Goal: Information Seeking & Learning: Learn about a topic

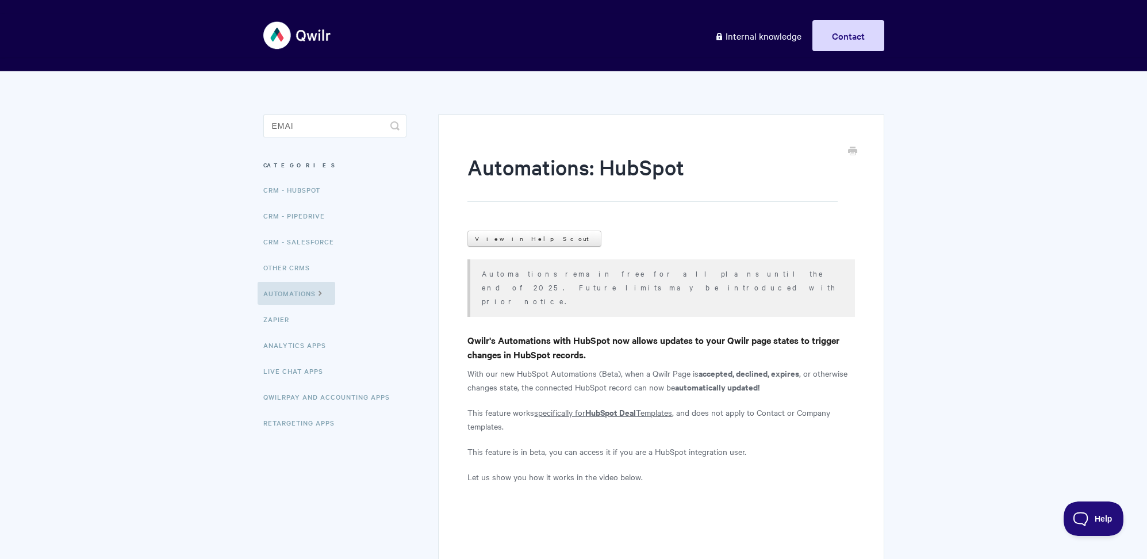
type input "email"
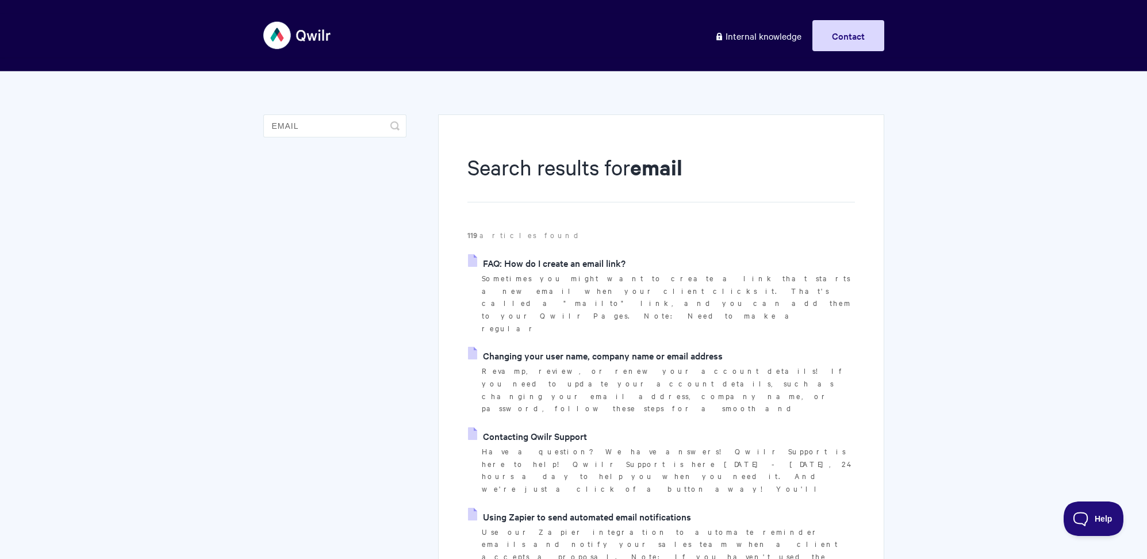
click at [530, 347] on link "Changing your user name, company name or email address" at bounding box center [595, 355] width 255 height 17
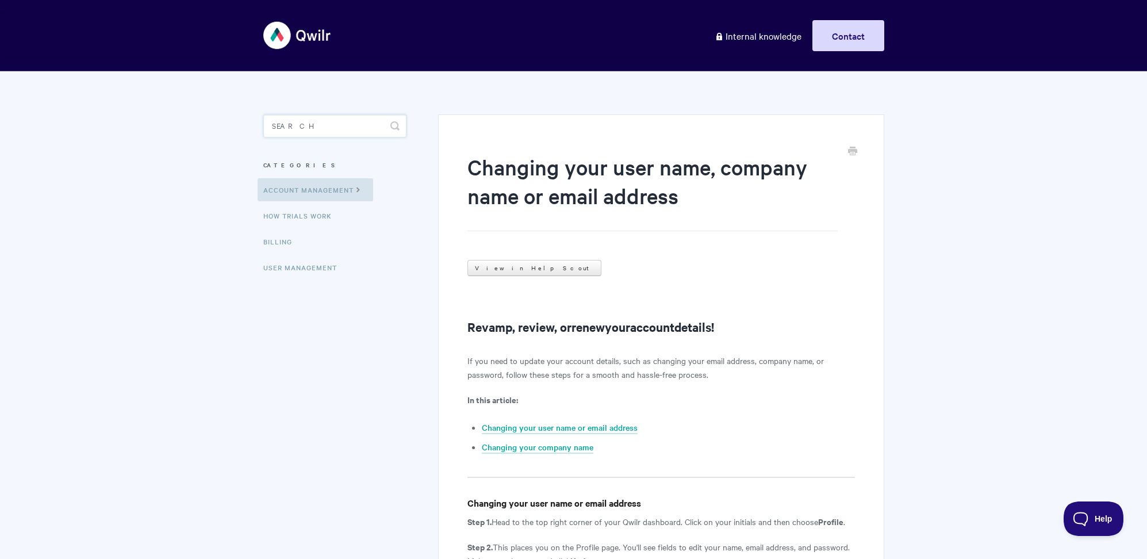
click at [330, 121] on input "Search" at bounding box center [334, 125] width 143 height 23
type input "springboard"
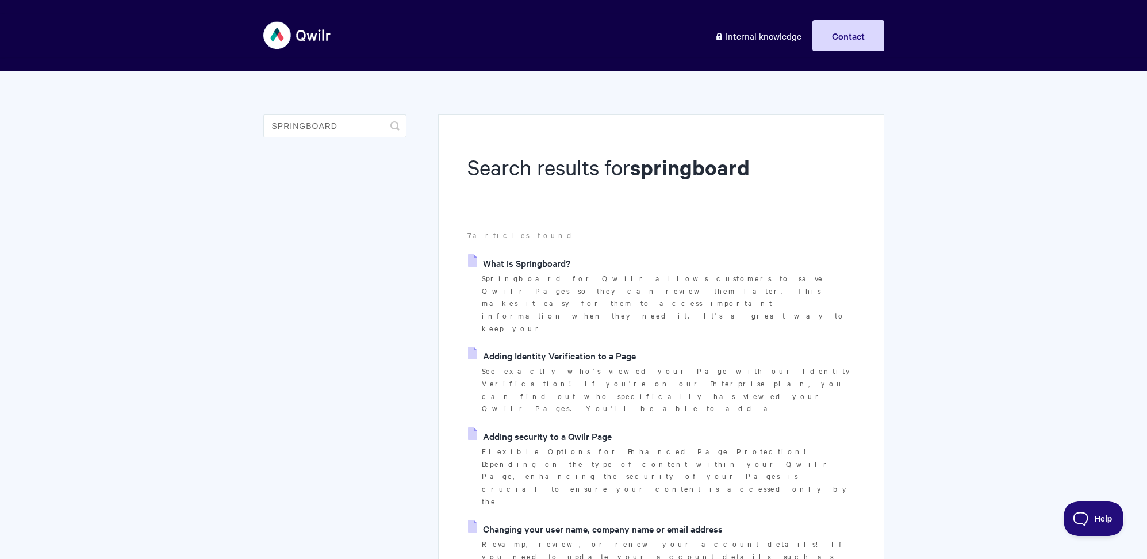
click at [508, 262] on link "What is Springboard?" at bounding box center [519, 262] width 102 height 17
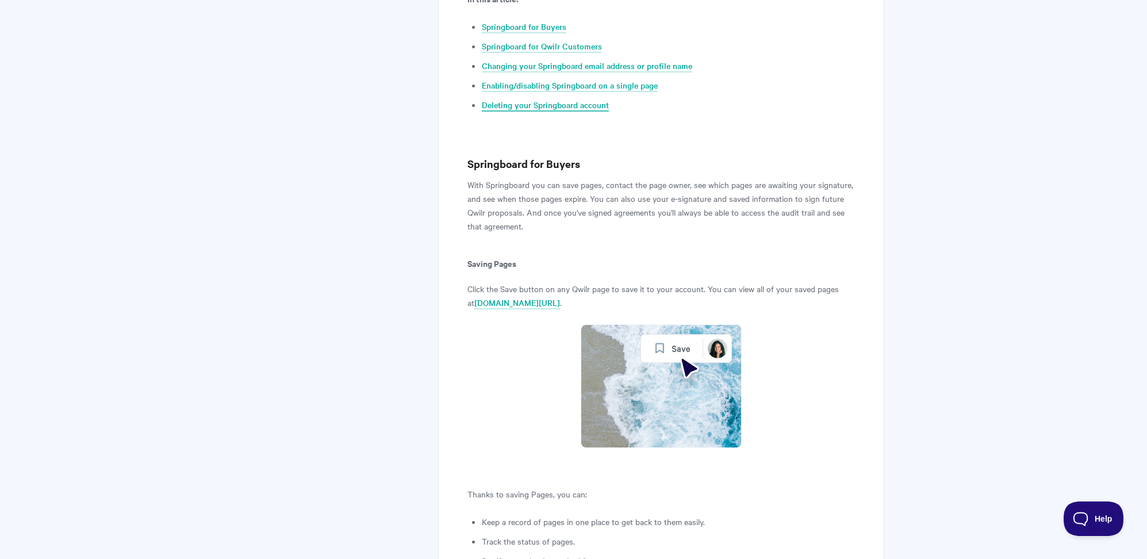
click at [544, 105] on link "Deleting your Springboard account" at bounding box center [545, 105] width 127 height 13
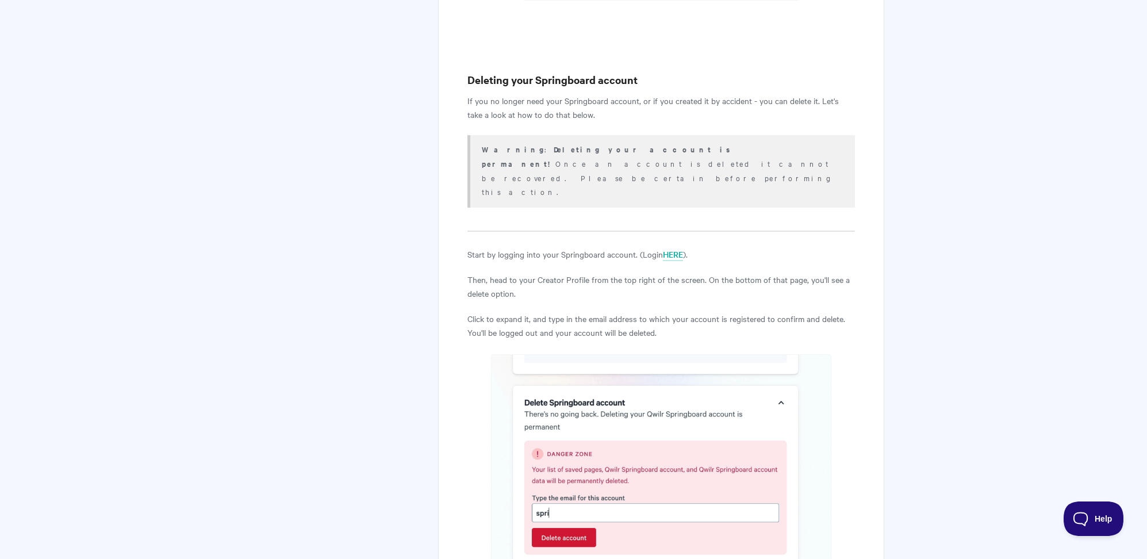
copy article "Start by logging into your Springboard account. (Login HERE ). Then, head to yo…"
drag, startPoint x: 451, startPoint y: 144, endPoint x: 781, endPoint y: 228, distance: 339.9
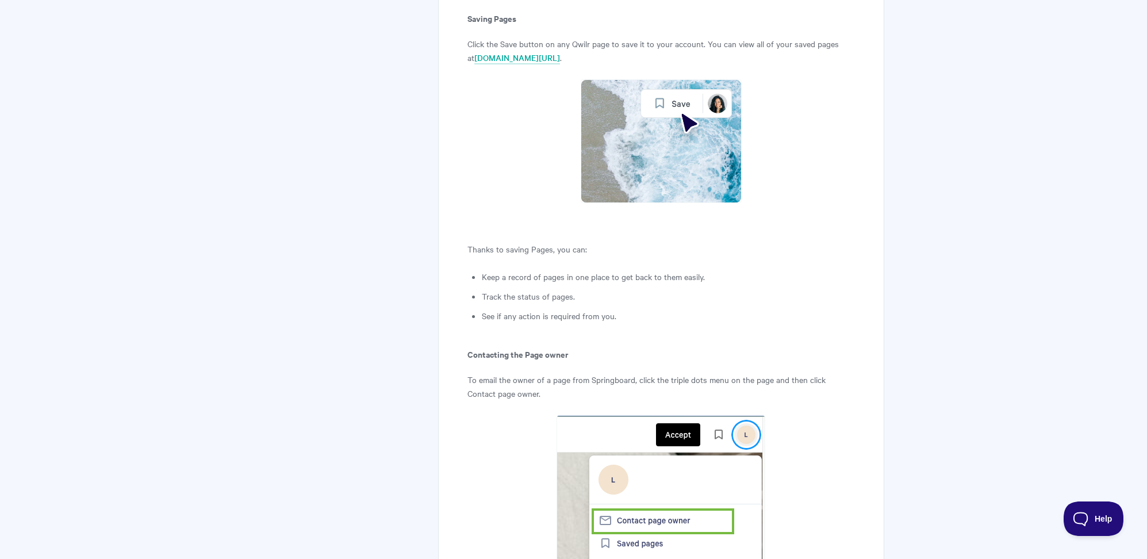
scroll to position [0, 0]
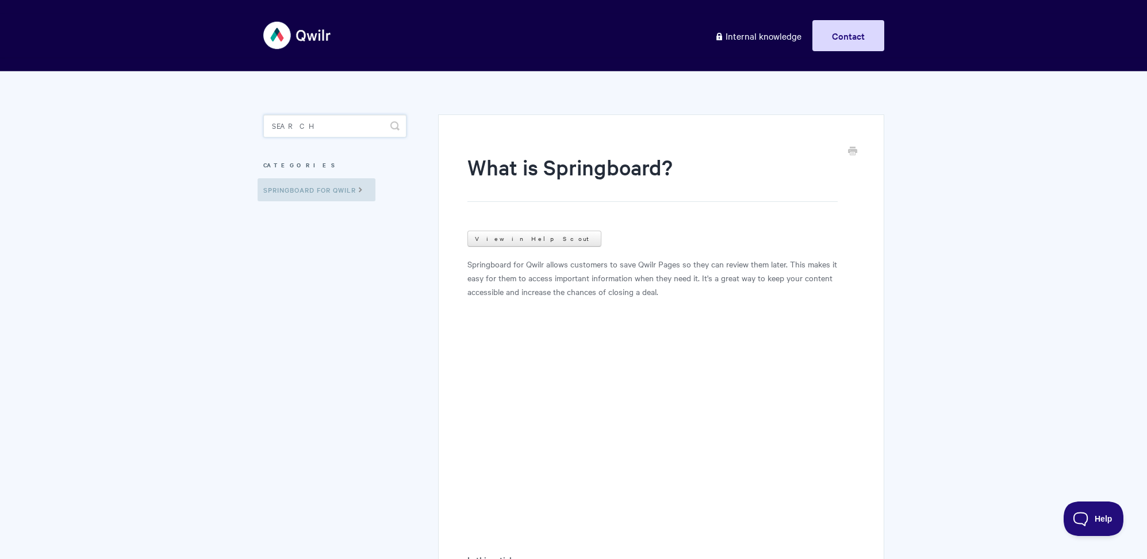
click at [322, 133] on input "Search" at bounding box center [334, 125] width 143 height 23
type input "account securtiy"
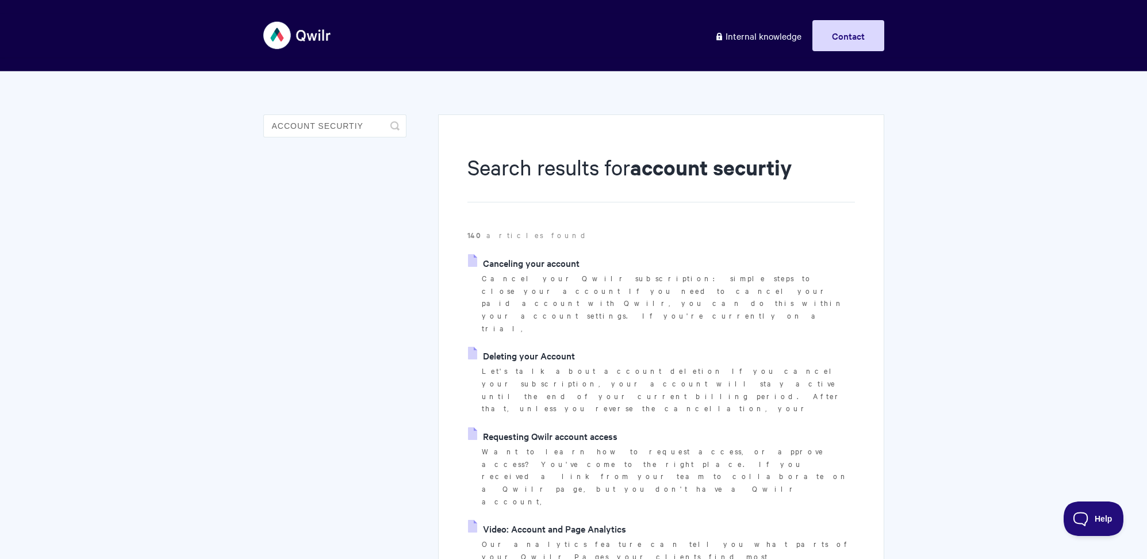
click at [534, 427] on link "Requesting Qwilr account access" at bounding box center [542, 435] width 149 height 17
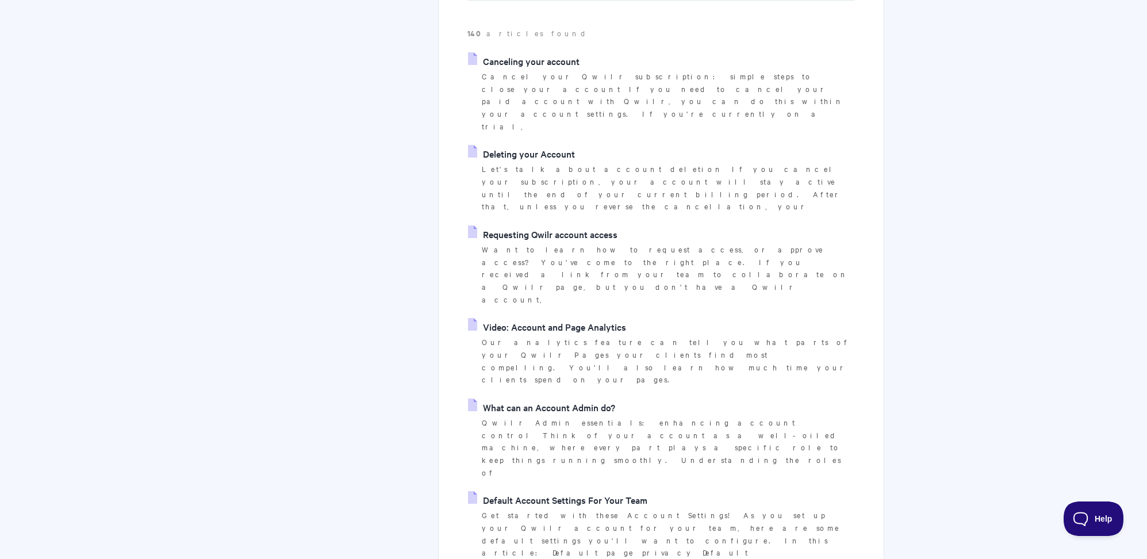
scroll to position [214, 0]
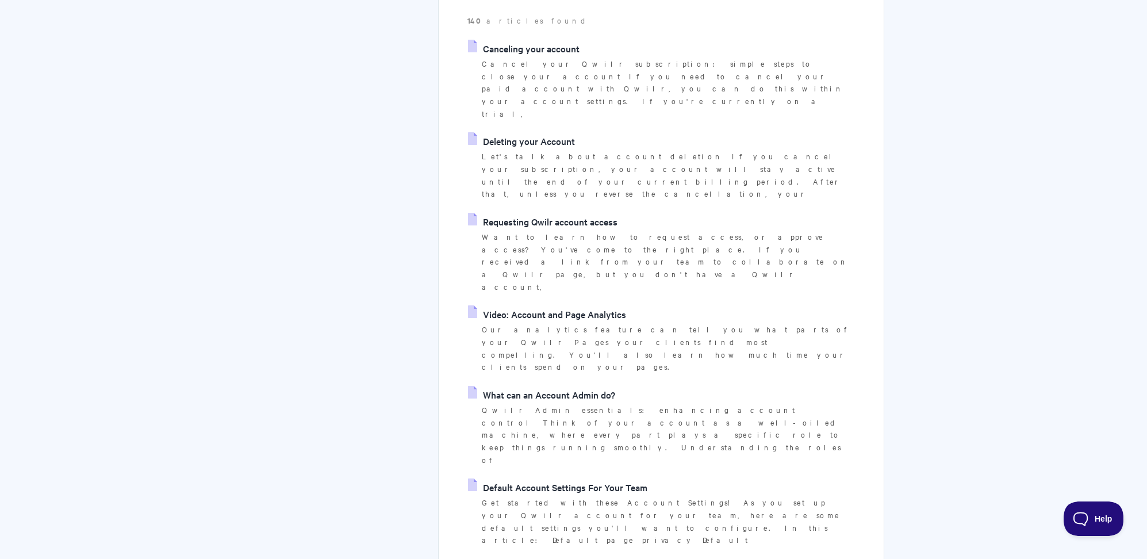
click at [624, 558] on link "How Qwilr Protects Your Account and Pages" at bounding box center [566, 567] width 197 height 17
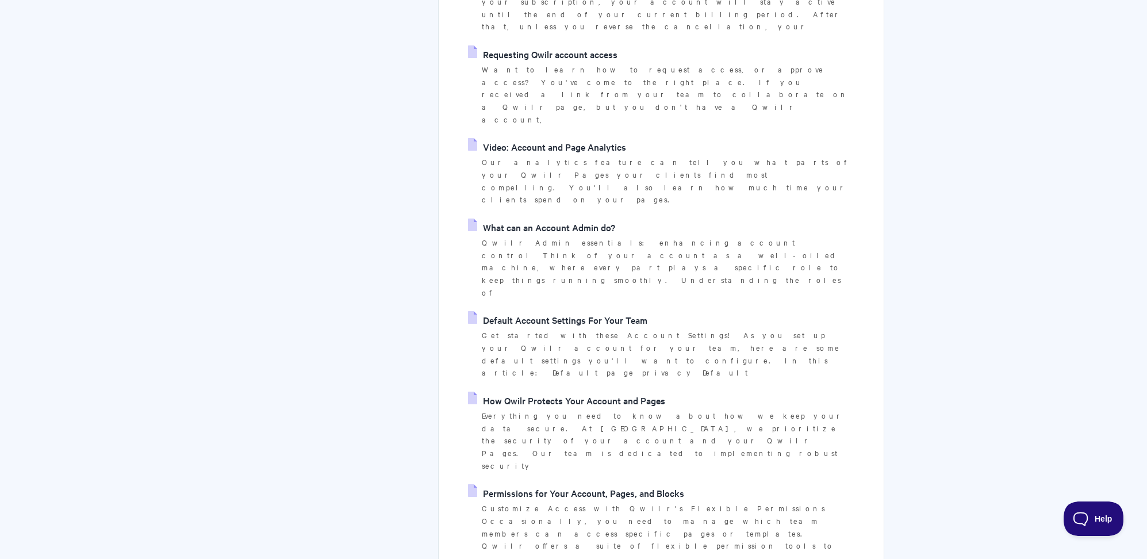
scroll to position [0, 0]
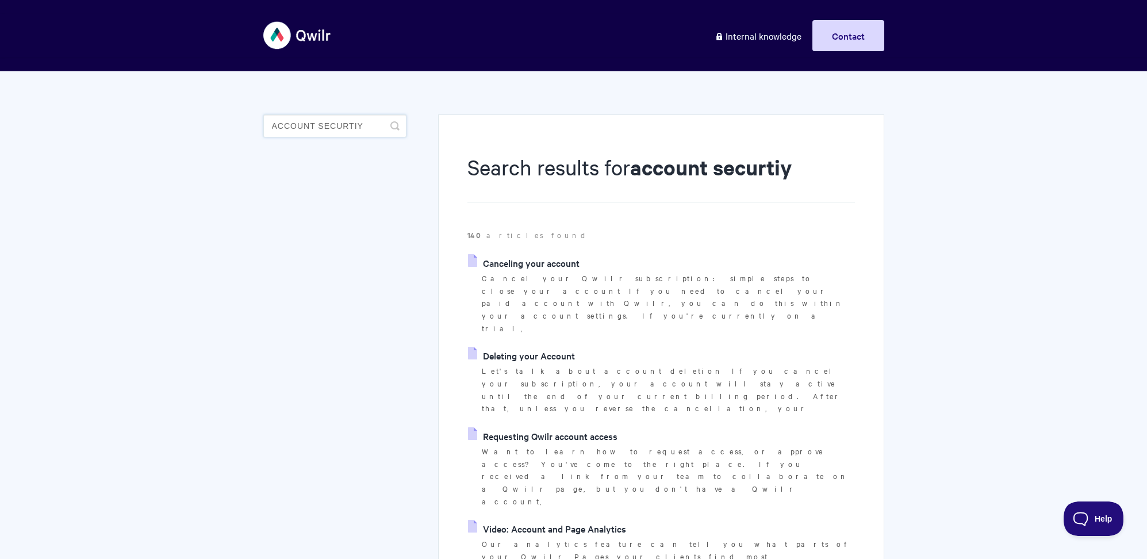
click at [336, 123] on input "account securtiy" at bounding box center [334, 125] width 143 height 23
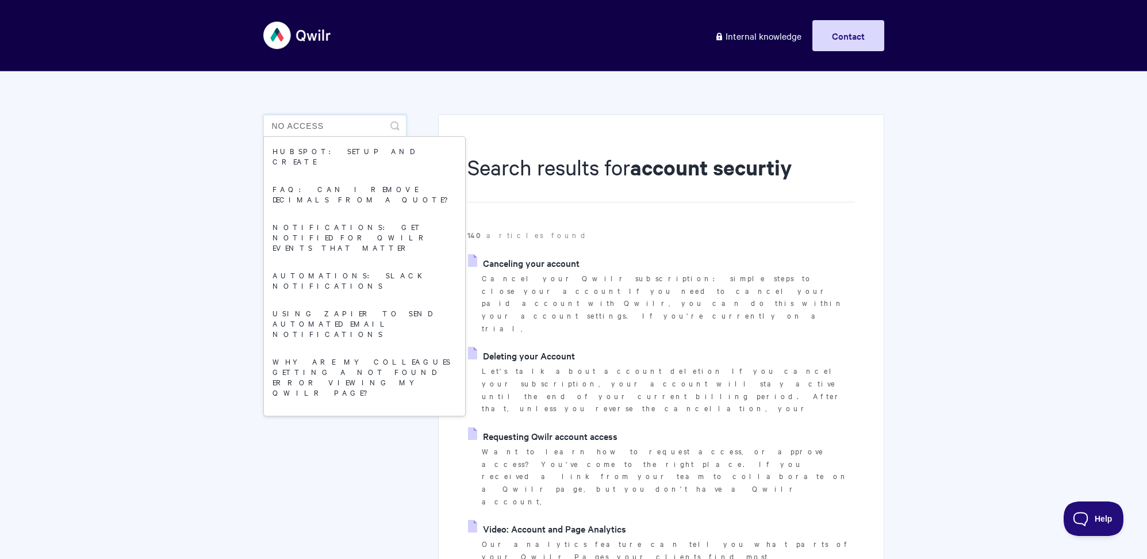
type input "no access"
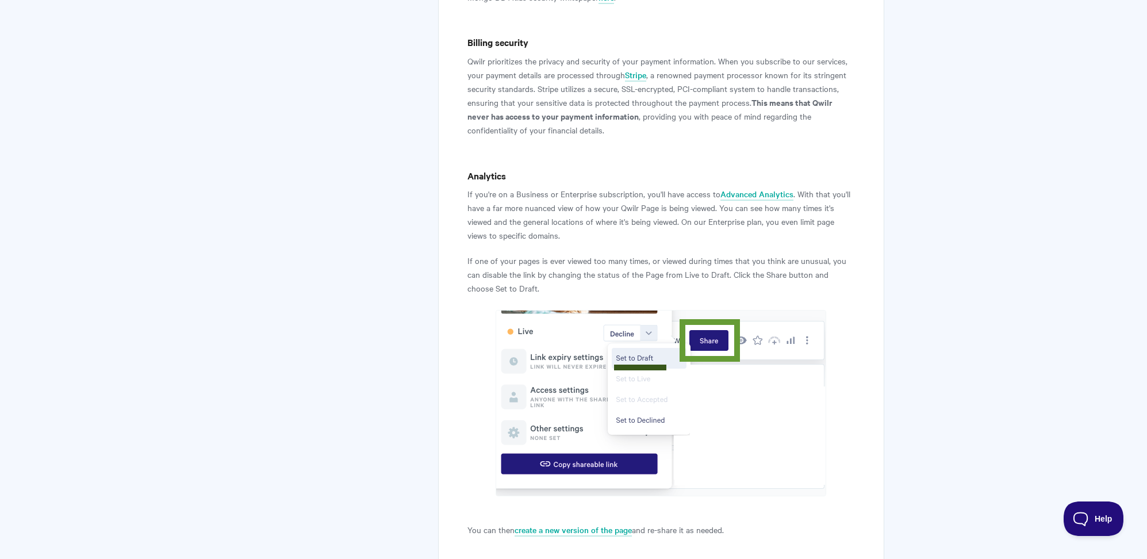
scroll to position [1504, 0]
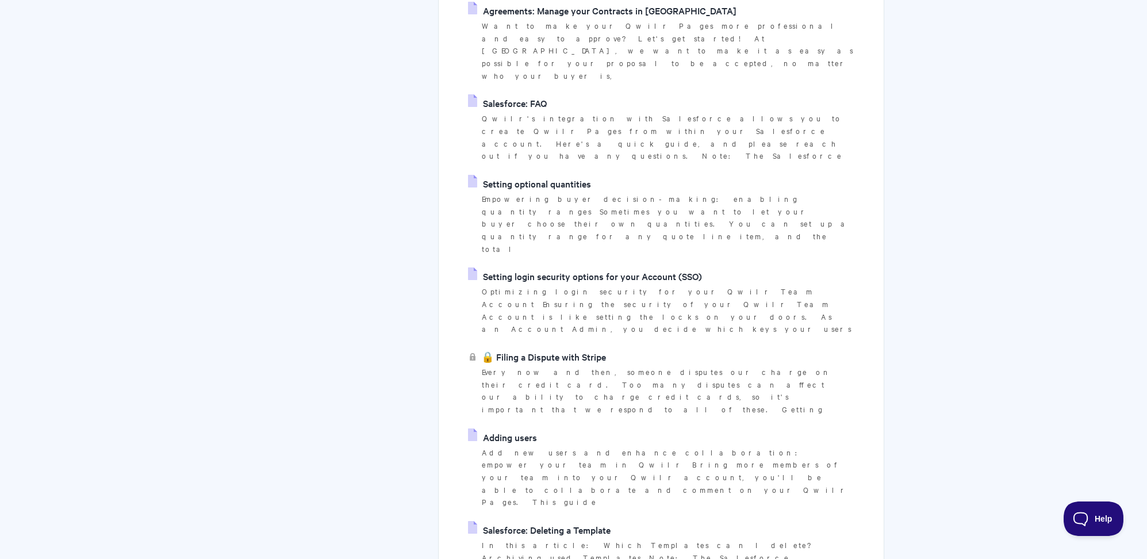
scroll to position [1866, 0]
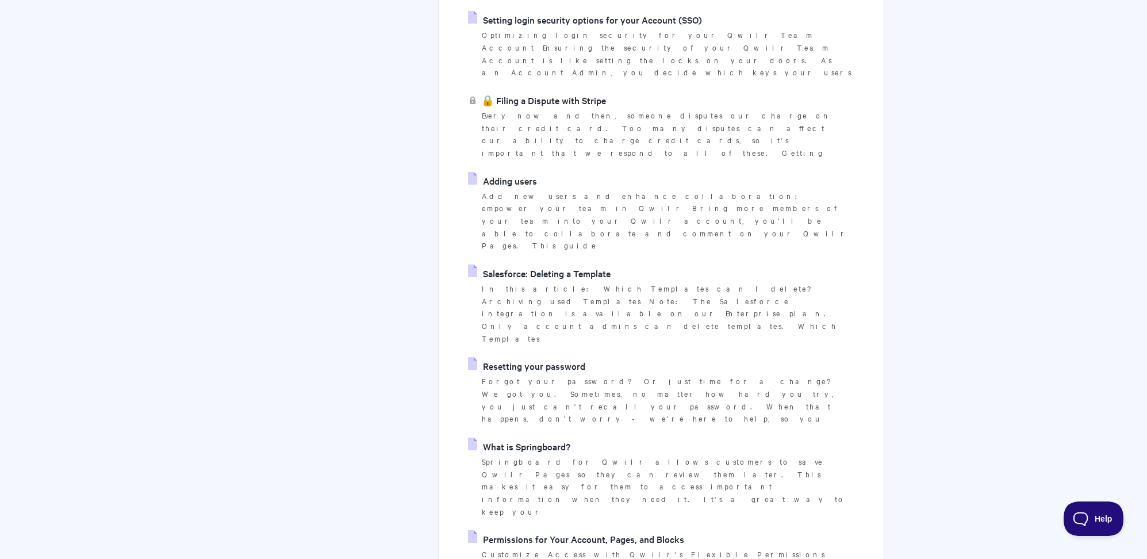
scroll to position [2121, 0]
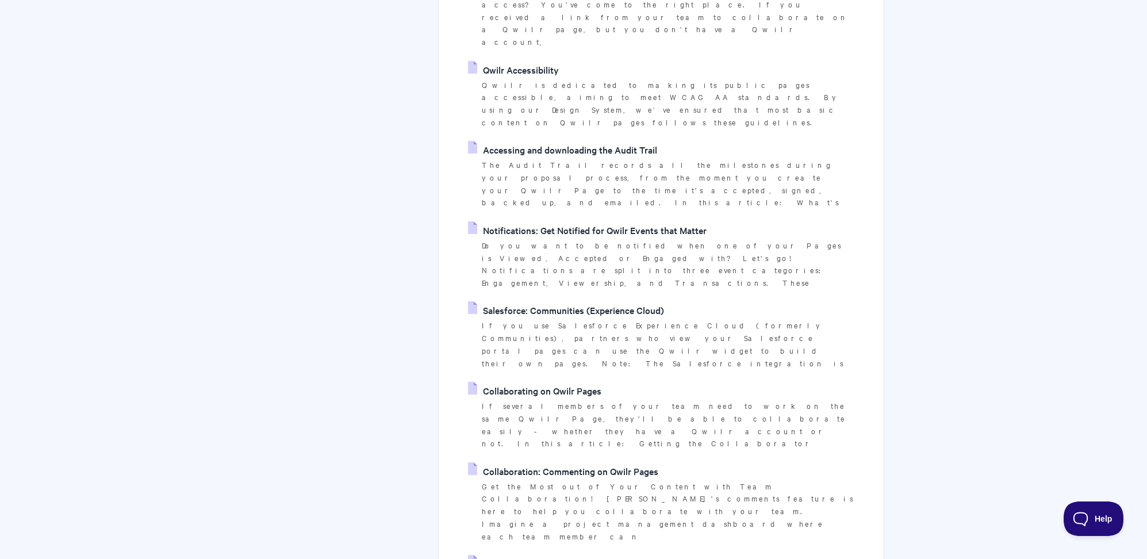
scroll to position [0, 0]
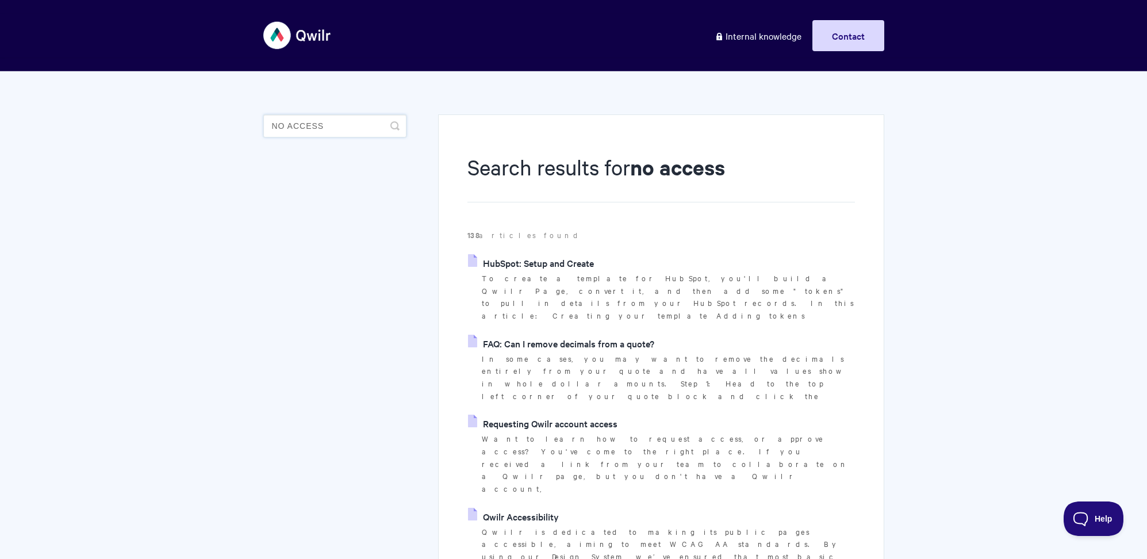
click at [326, 127] on input "no access" at bounding box center [334, 125] width 143 height 23
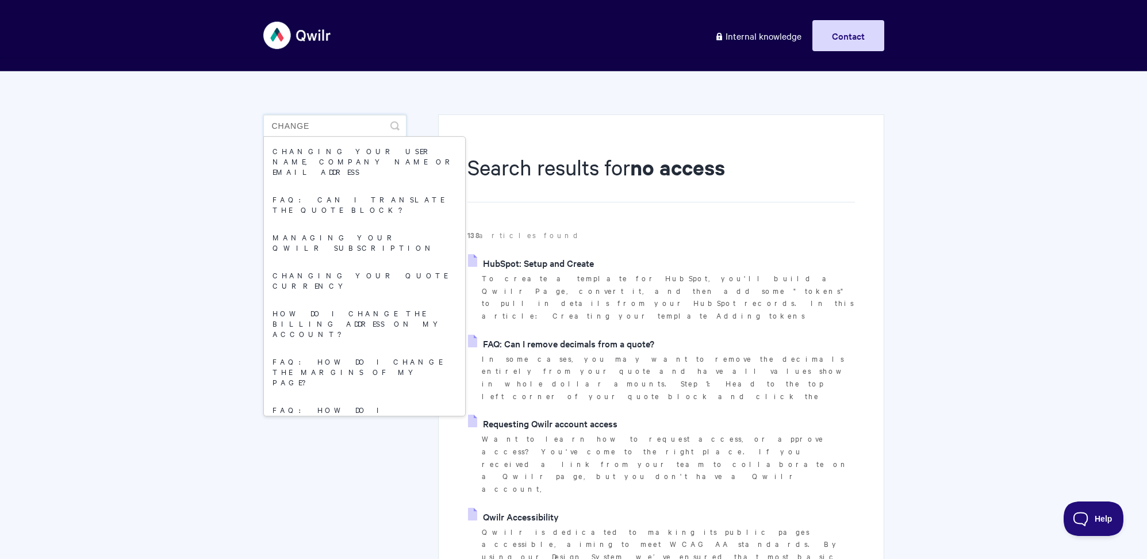
type input "change"
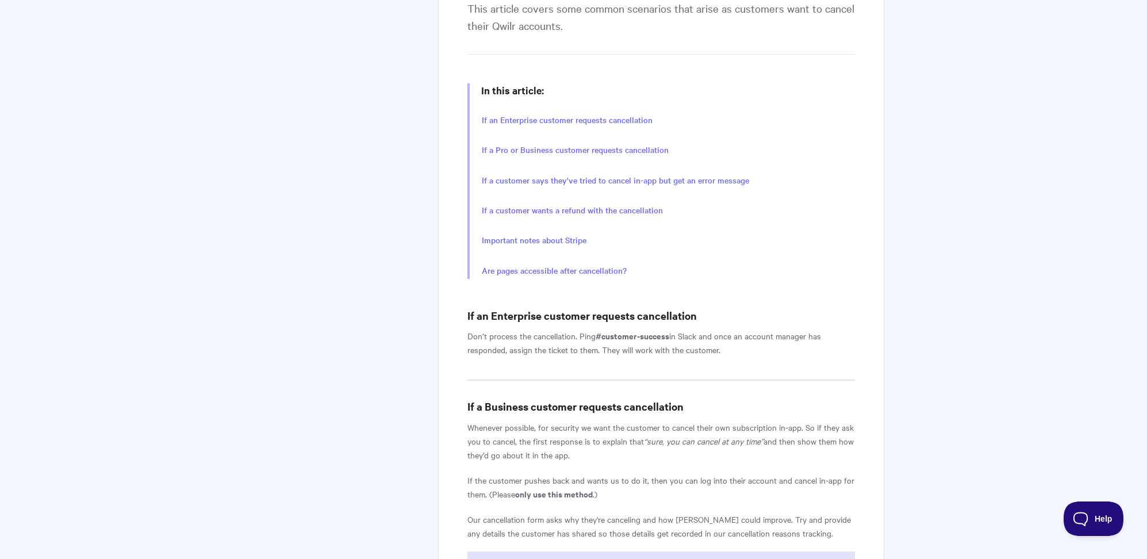
scroll to position [528, 0]
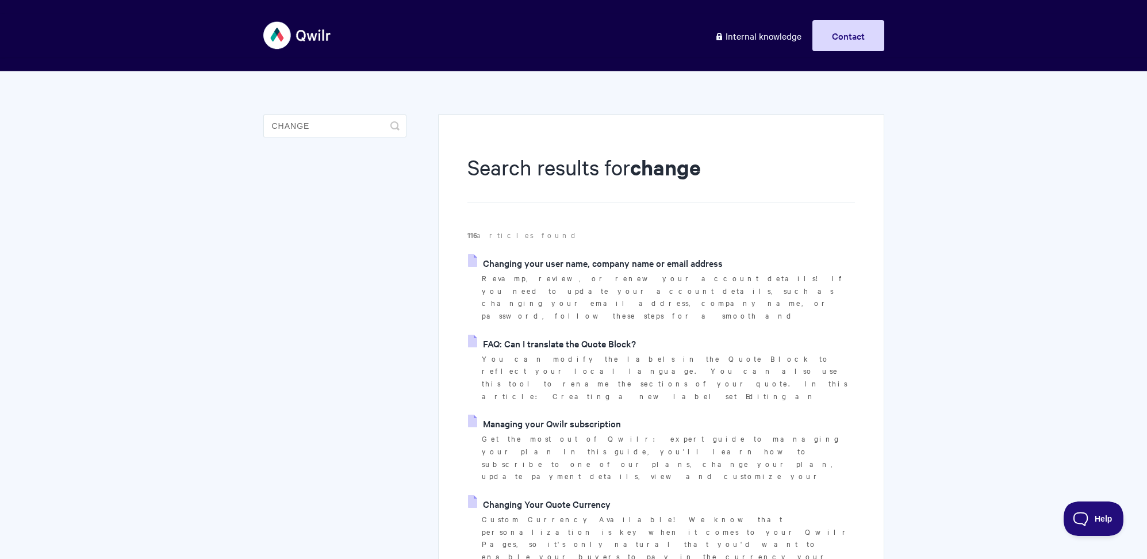
click at [585, 264] on link "Changing your user name, company name or email address" at bounding box center [595, 262] width 255 height 17
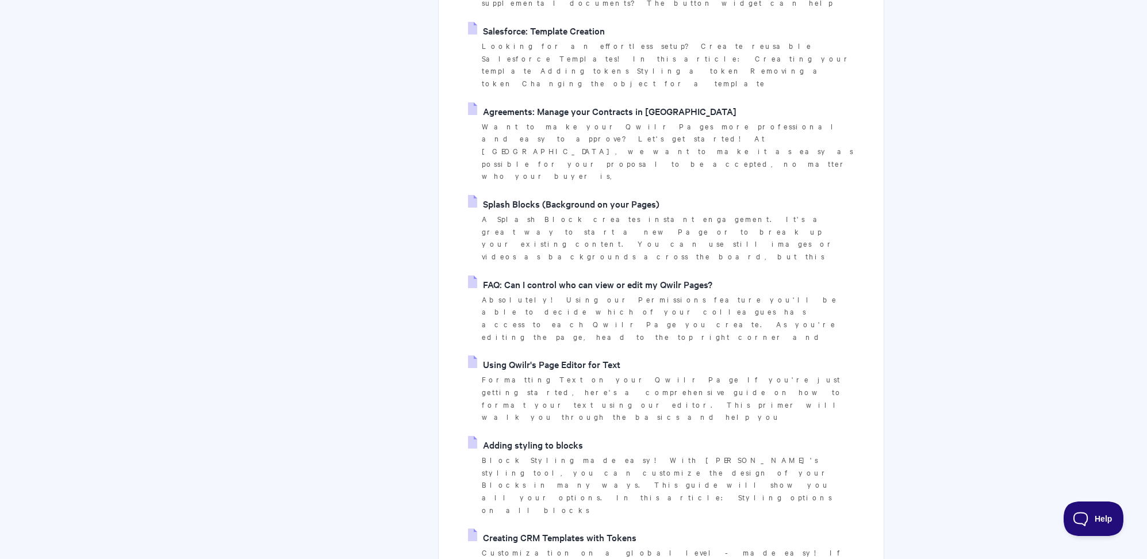
scroll to position [2611, 0]
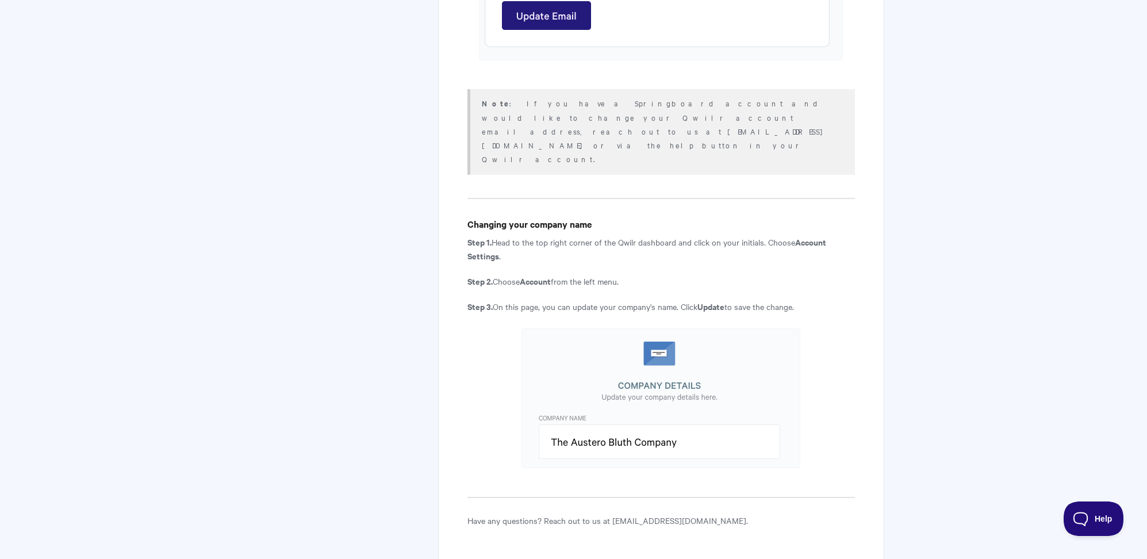
scroll to position [755, 0]
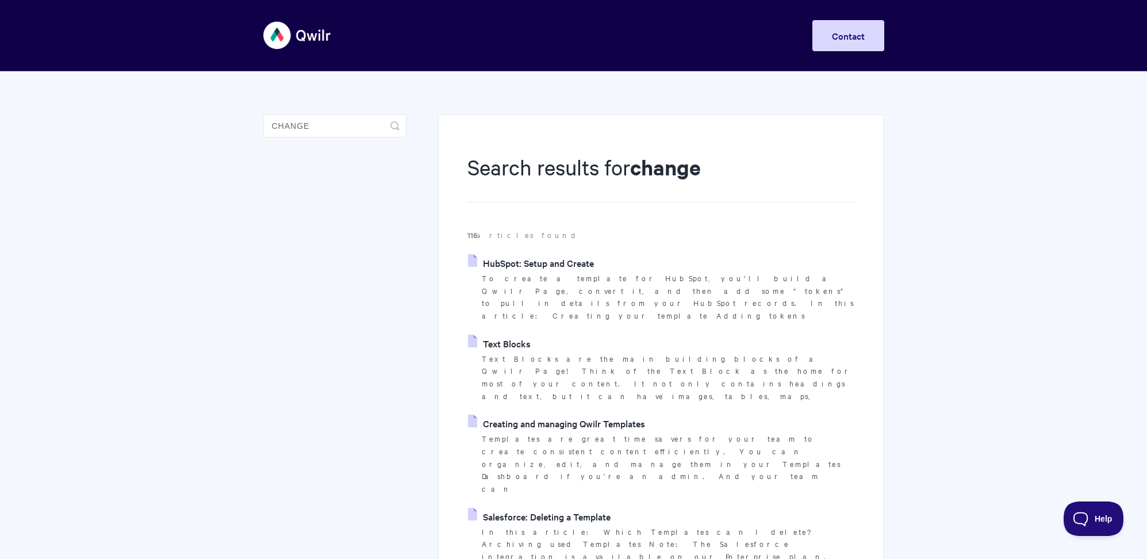
click at [741, 39] on link "Internal knowledge" at bounding box center [758, 35] width 104 height 31
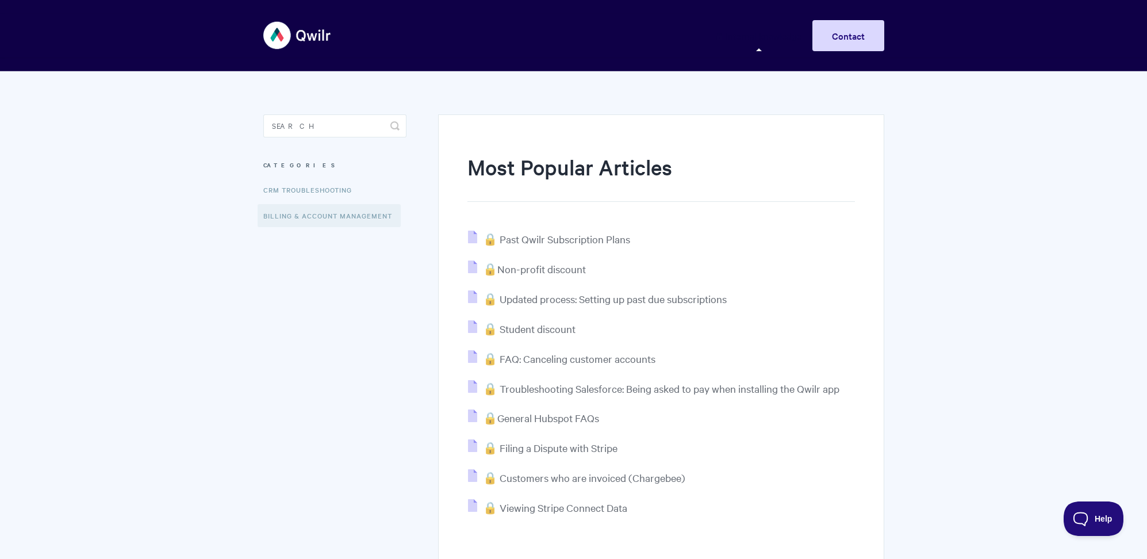
click at [345, 204] on link "Billing & Account Management" at bounding box center [328, 215] width 143 height 23
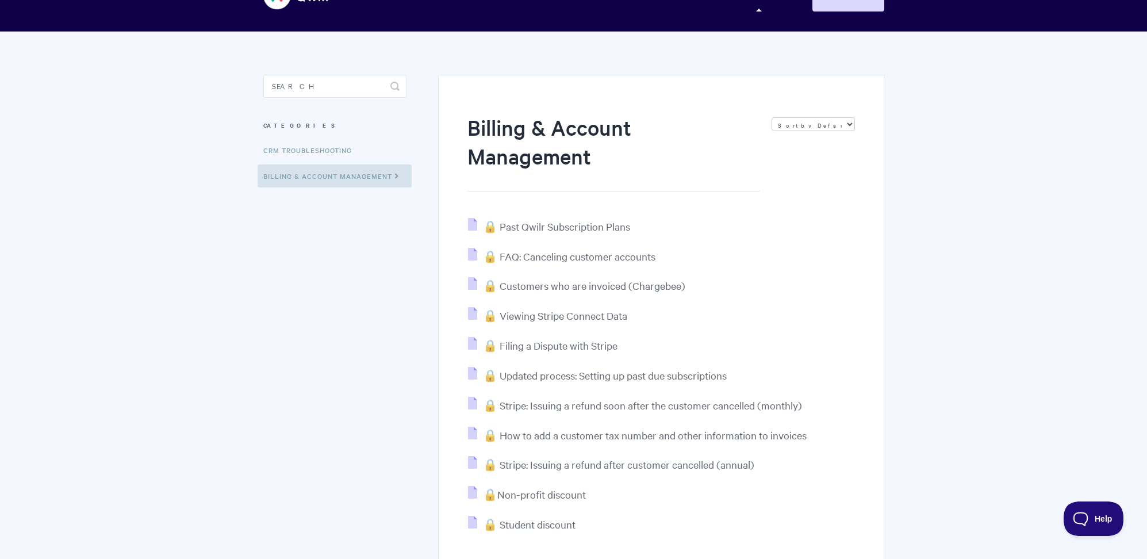
scroll to position [83, 0]
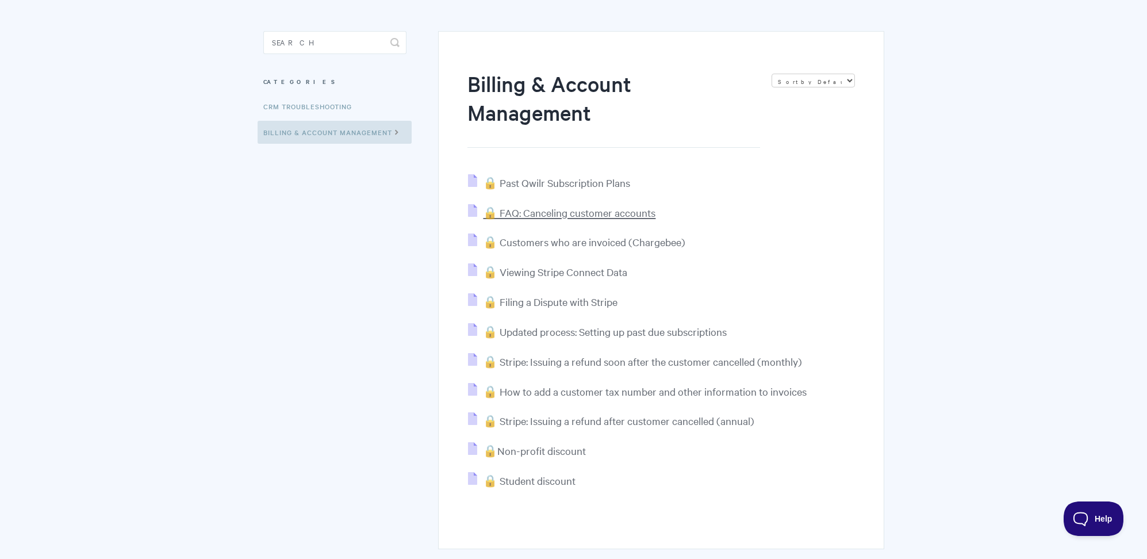
click at [588, 210] on span "🔒 FAQ: Canceling customer accounts" at bounding box center [569, 212] width 172 height 13
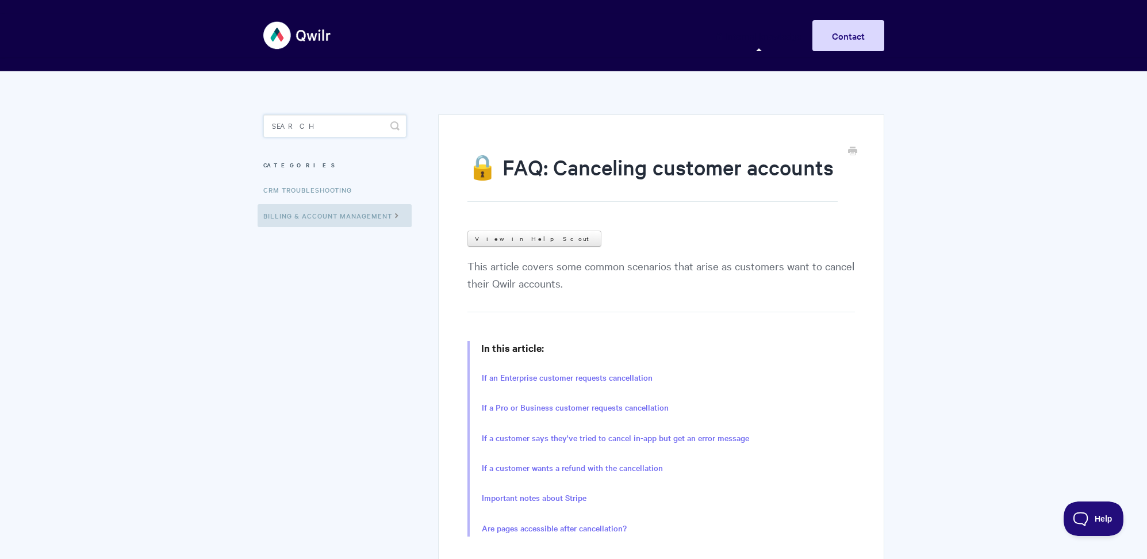
click at [360, 134] on input "Search" at bounding box center [334, 125] width 143 height 23
click at [355, 134] on input "Search" at bounding box center [334, 125] width 143 height 23
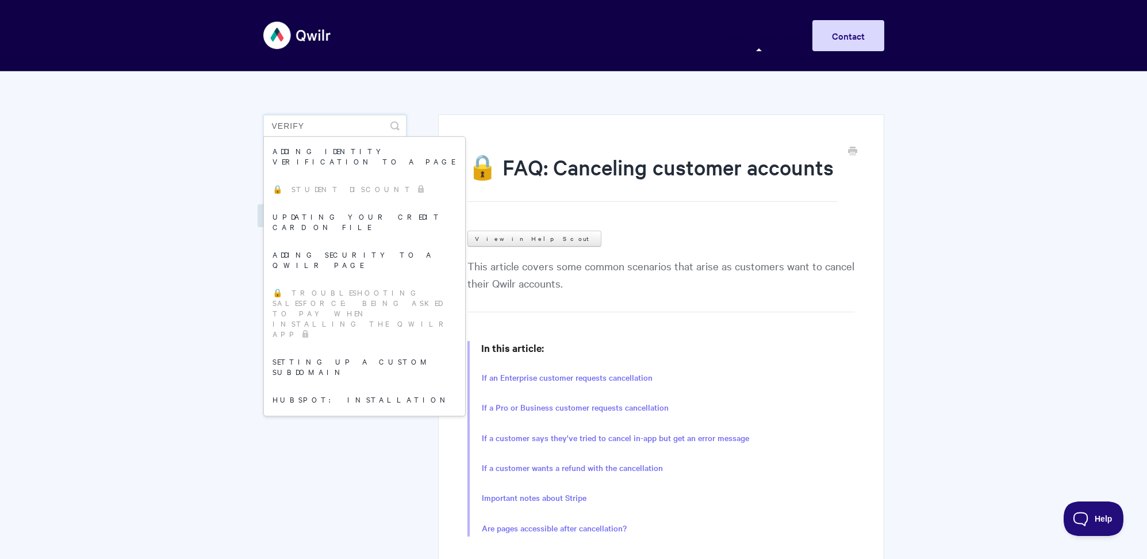
type input "verify"
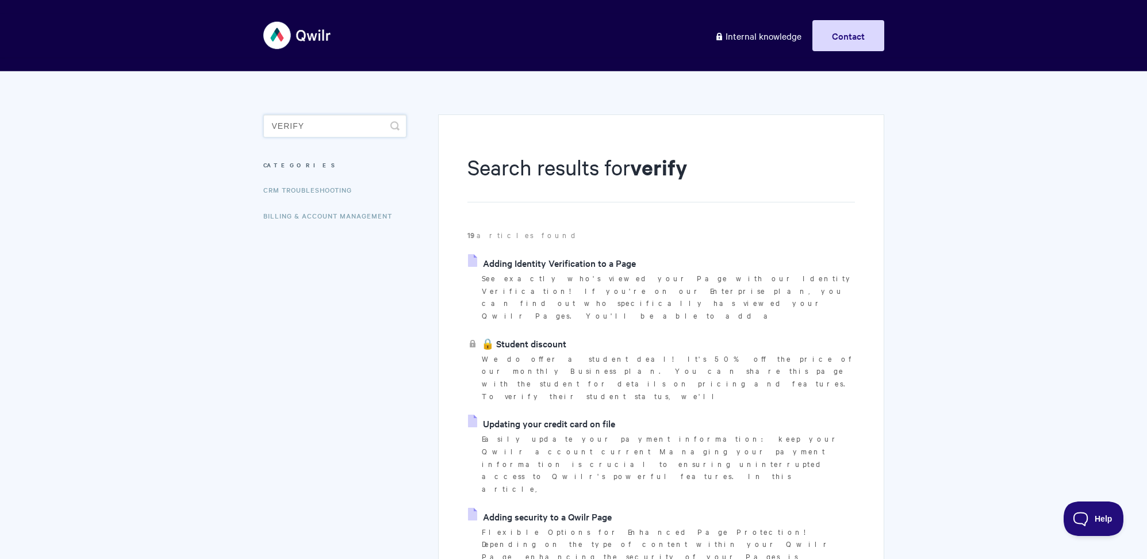
click at [352, 120] on input "verify" at bounding box center [334, 125] width 143 height 23
type input "verification"
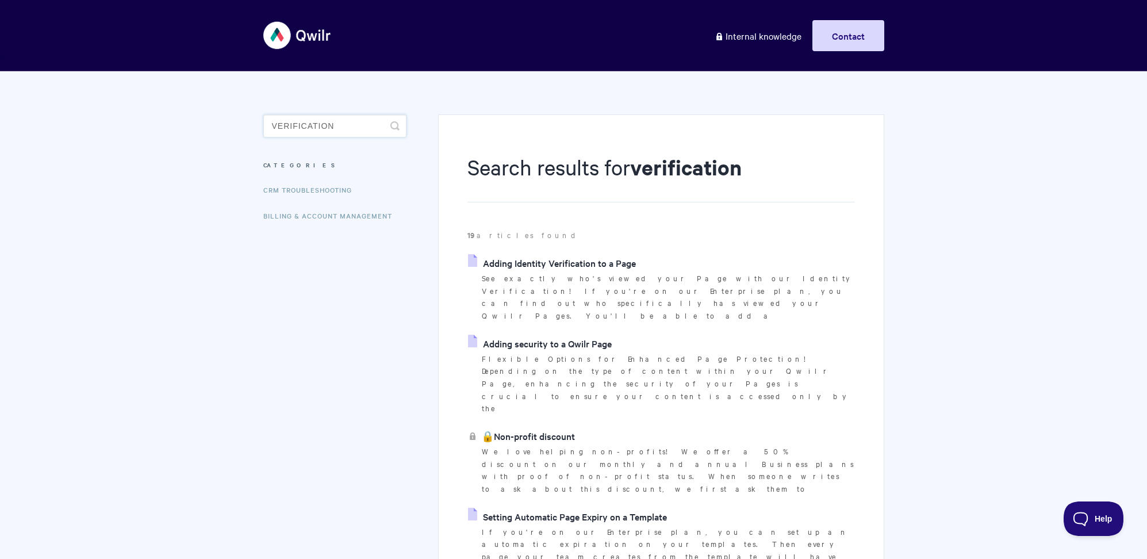
click at [330, 128] on input "verification" at bounding box center [334, 125] width 143 height 23
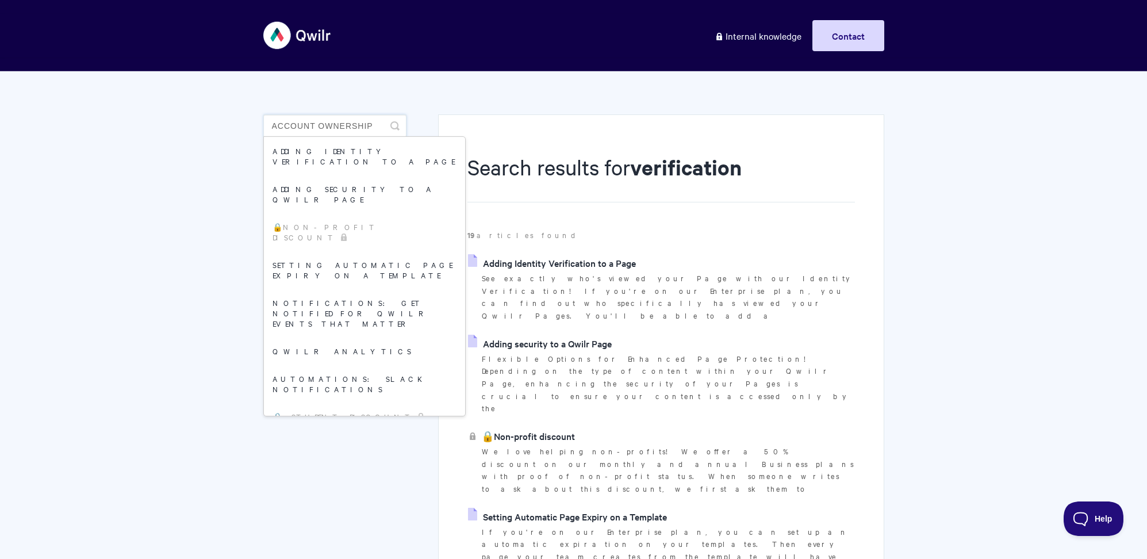
type input "account ownership"
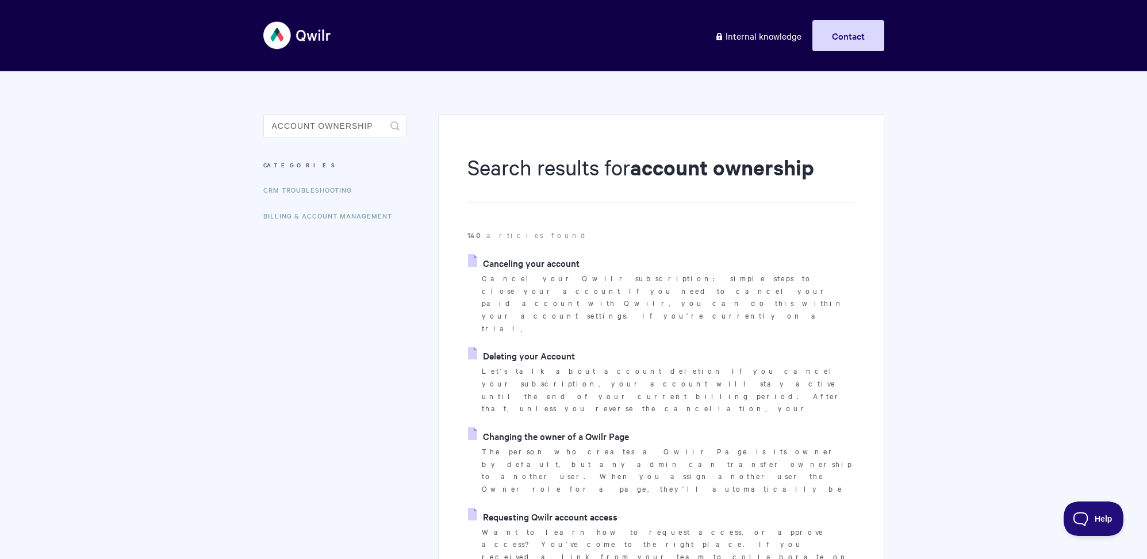
click at [596, 508] on link "Requesting Qwilr account access" at bounding box center [542, 516] width 149 height 17
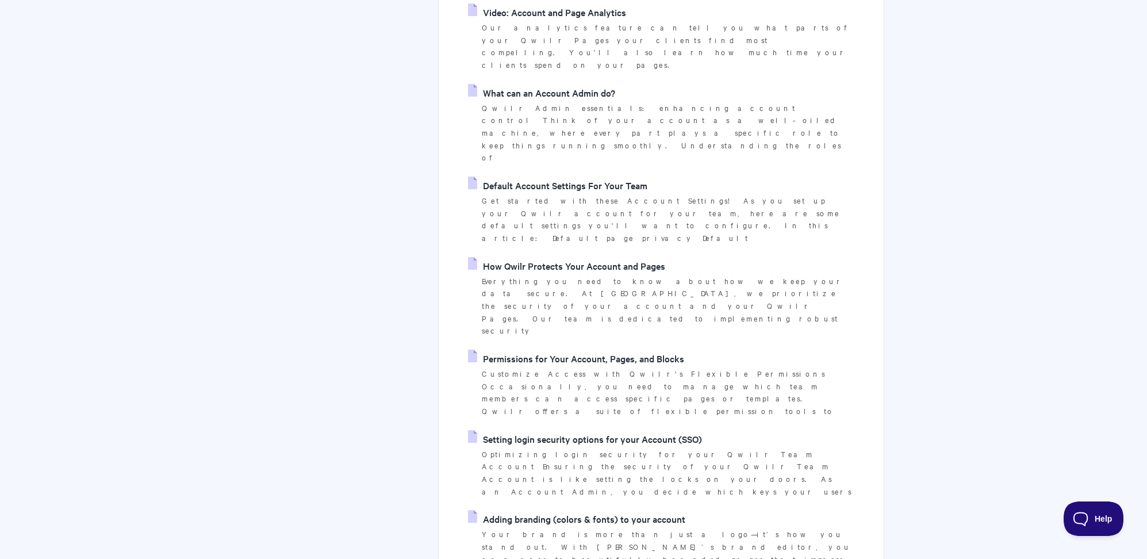
scroll to position [597, 0]
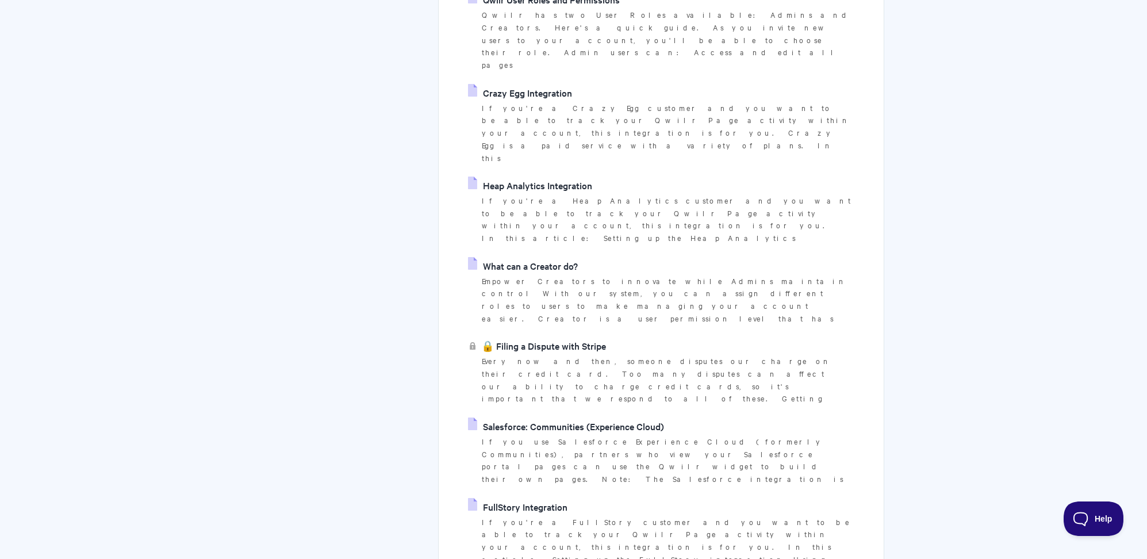
scroll to position [1742, 0]
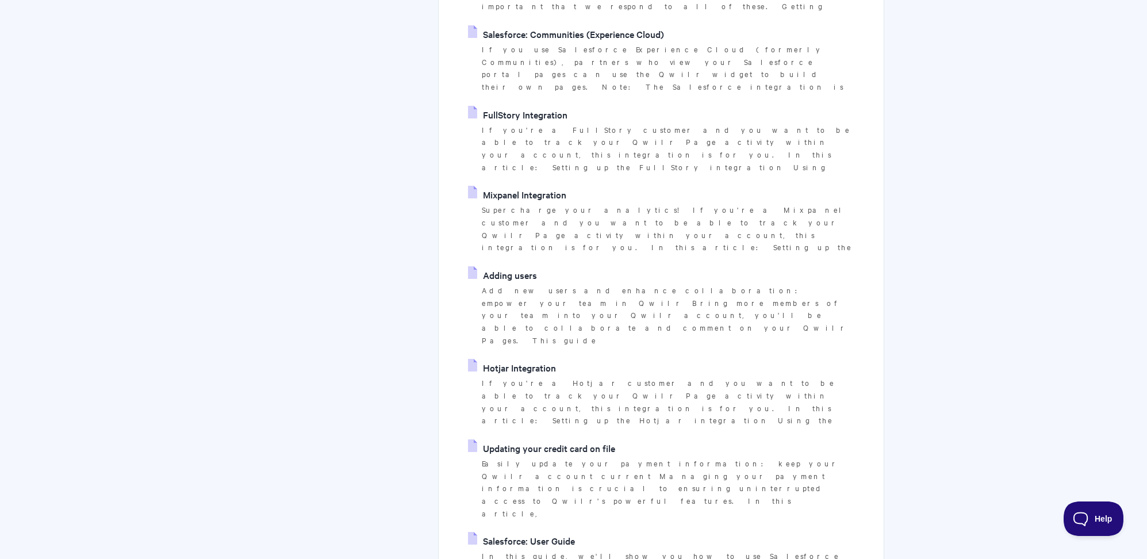
scroll to position [2106, 0]
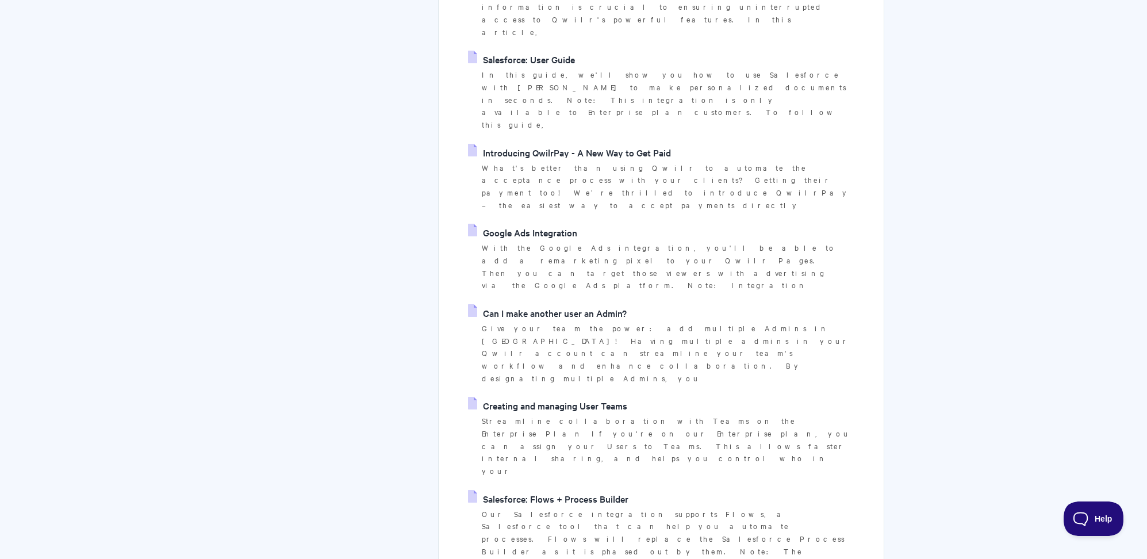
scroll to position [2585, 0]
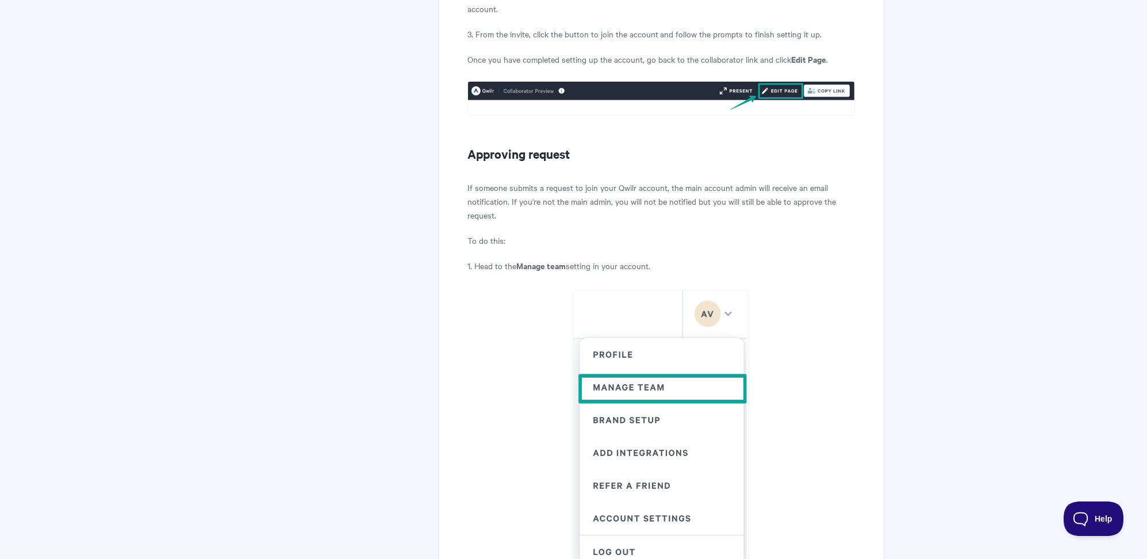
scroll to position [1547, 0]
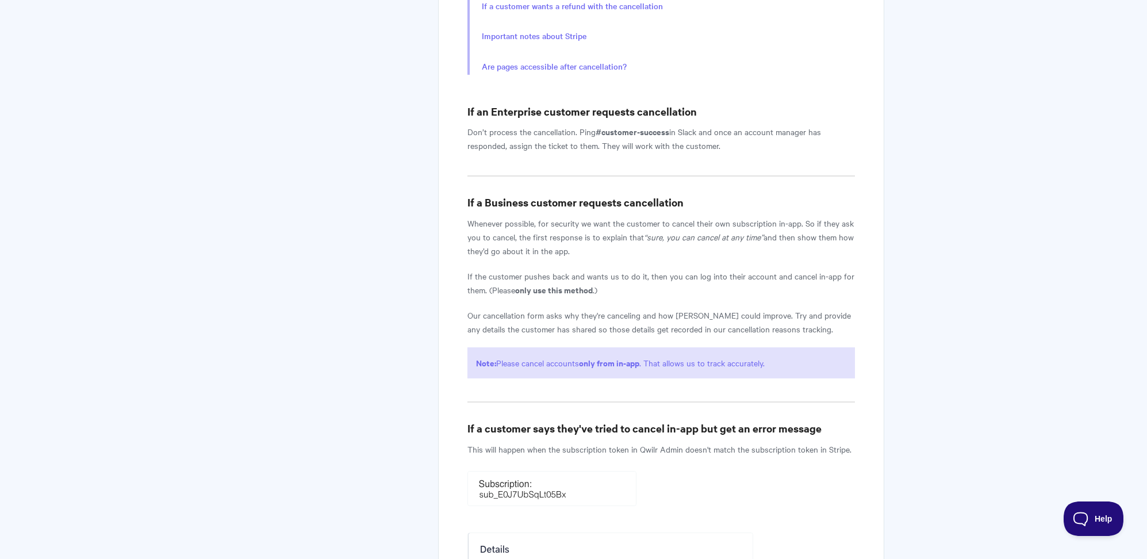
scroll to position [1679, 0]
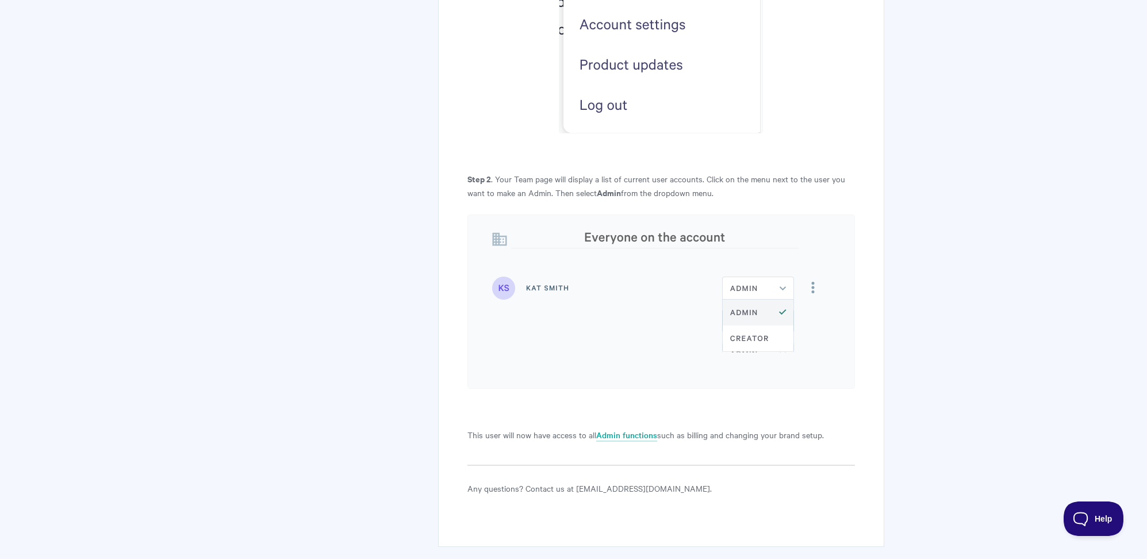
scroll to position [854, 0]
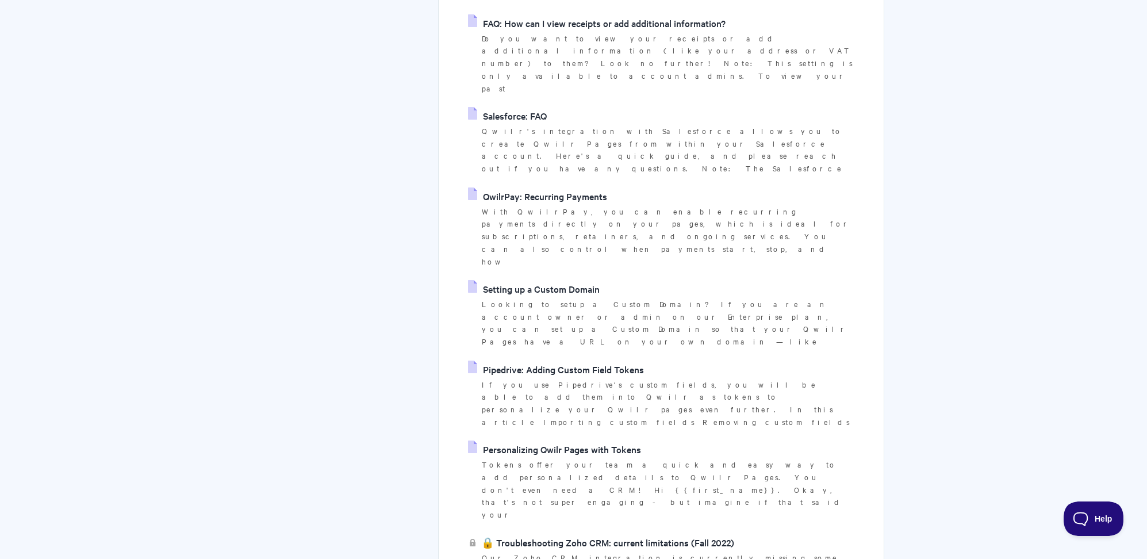
scroll to position [1242, 0]
